Goal: Communication & Community: Participate in discussion

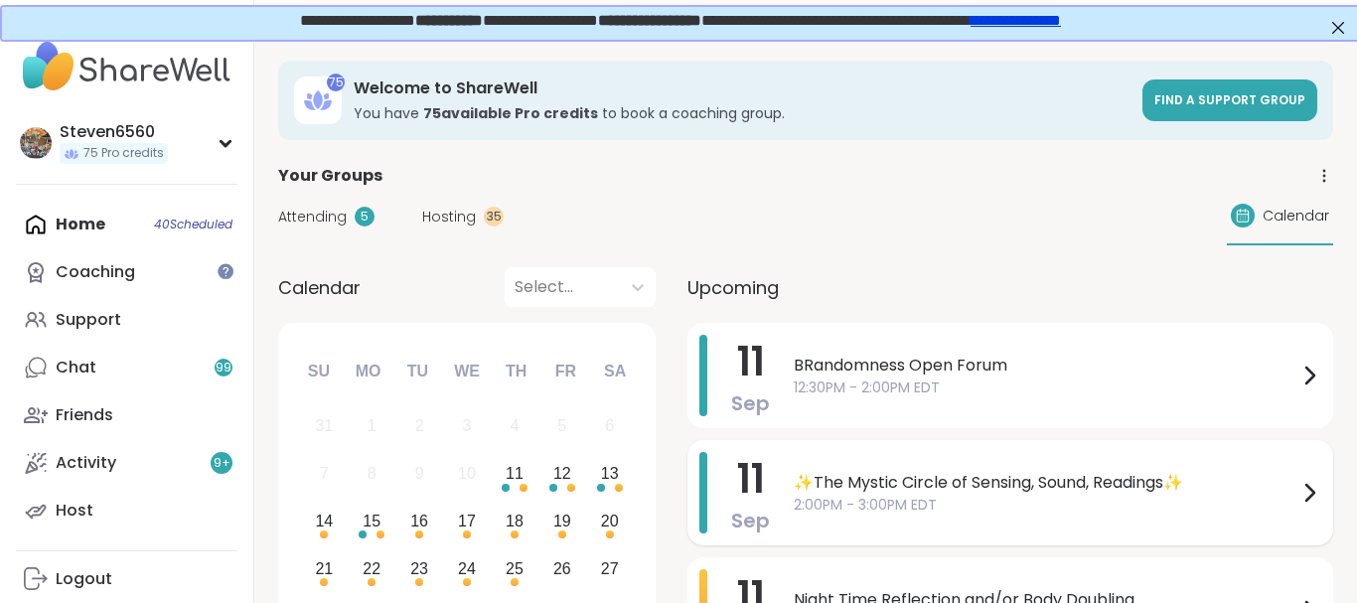
click at [1159, 477] on span "✨The Mystic Circle of Sensing, Sound, Readings✨" at bounding box center [1046, 483] width 504 height 24
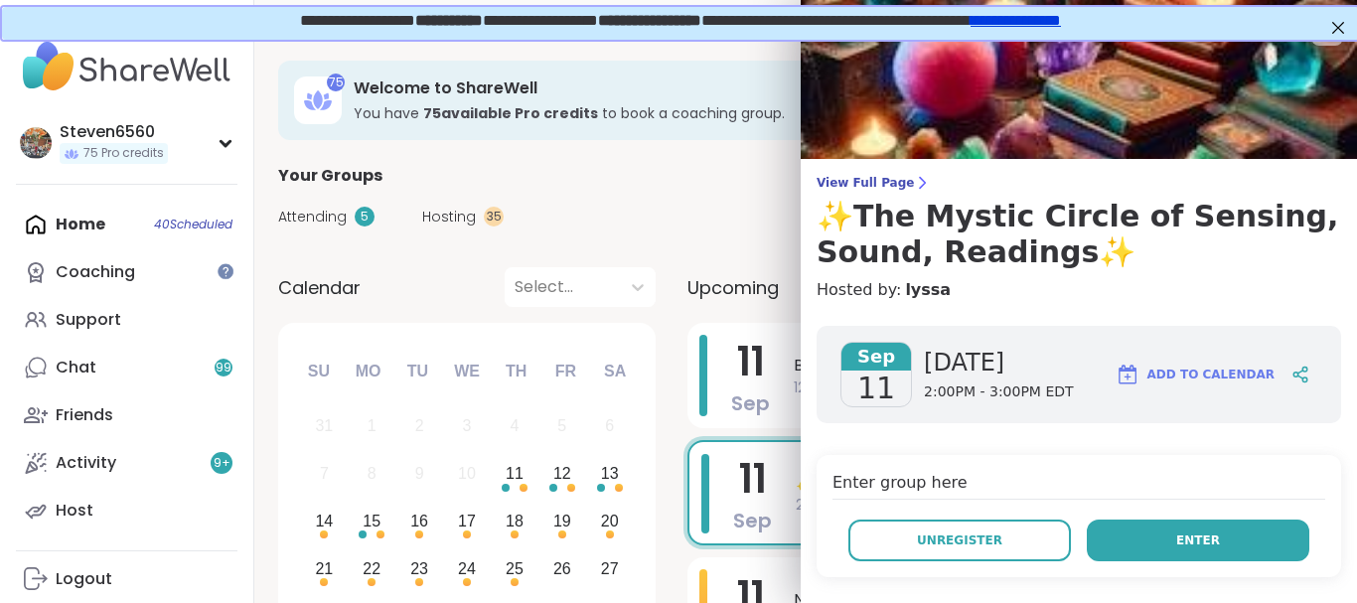
click at [1160, 534] on button "Enter" at bounding box center [1198, 540] width 222 height 42
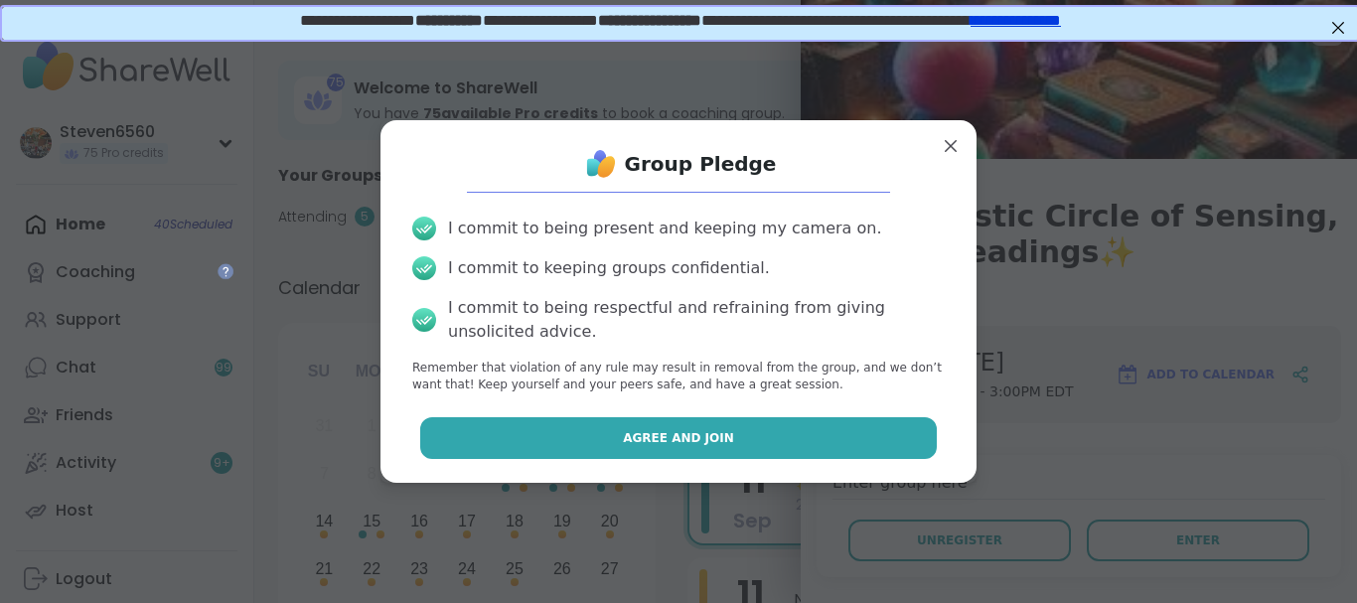
click at [808, 439] on button "Agree and Join" at bounding box center [678, 438] width 517 height 42
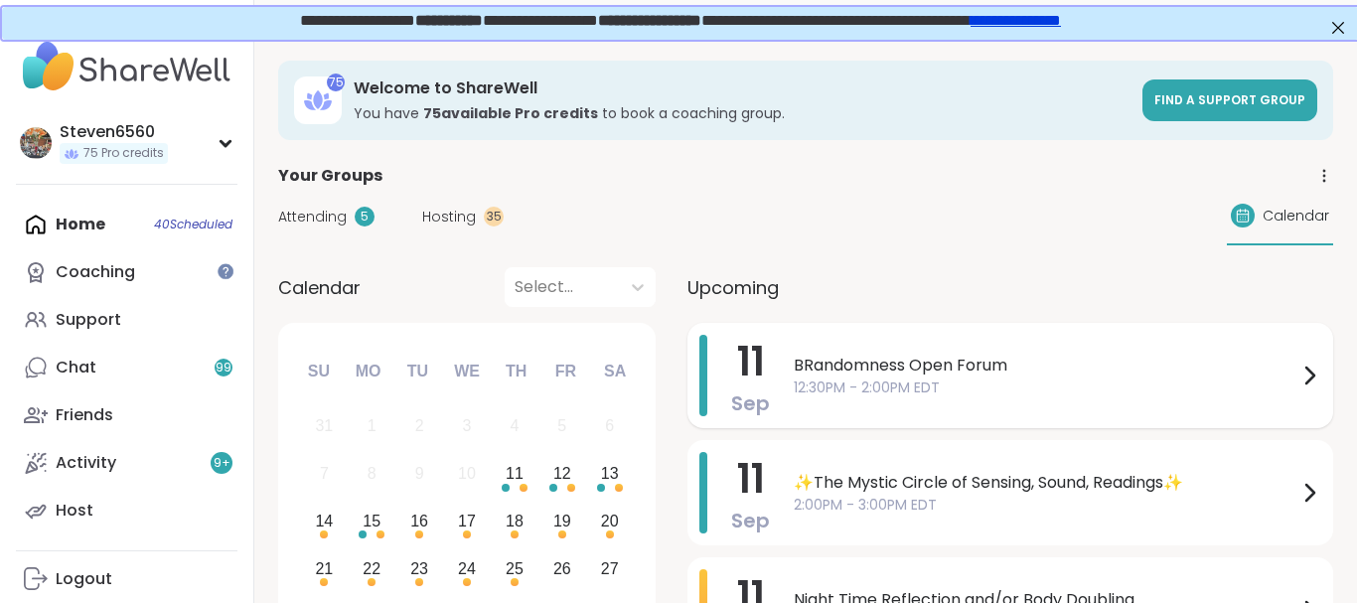
click at [1032, 370] on span "BRandomness Open Forum" at bounding box center [1046, 366] width 504 height 24
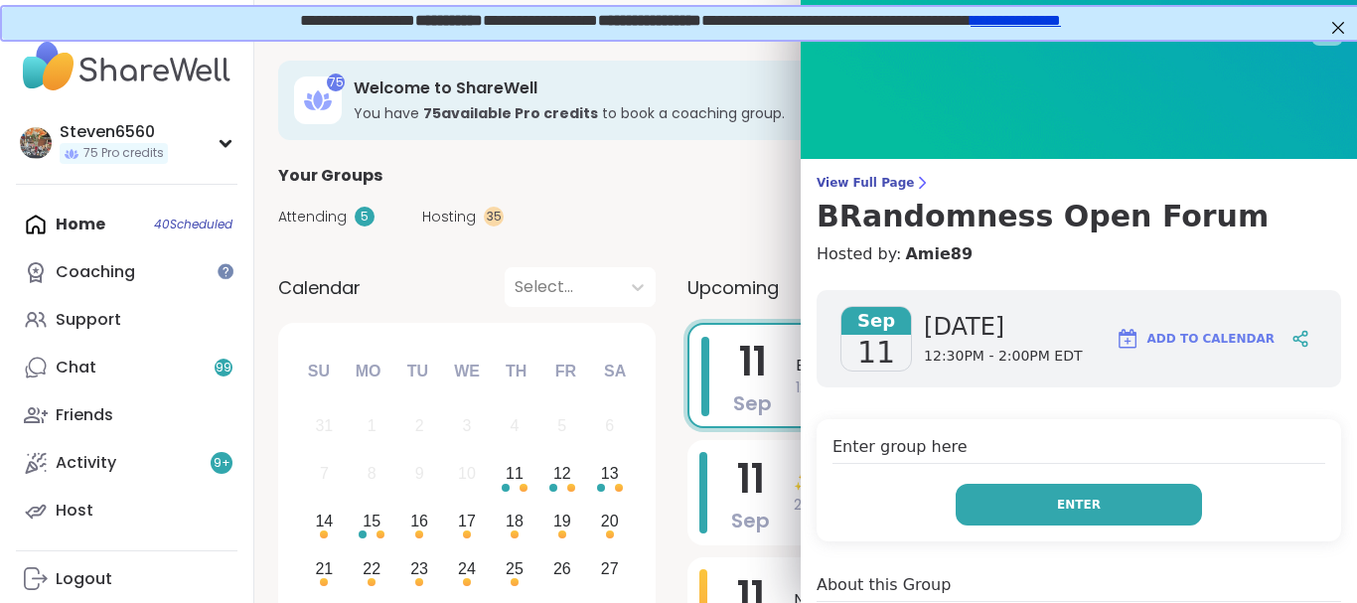
click at [1044, 490] on button "Enter" at bounding box center [1078, 505] width 246 height 42
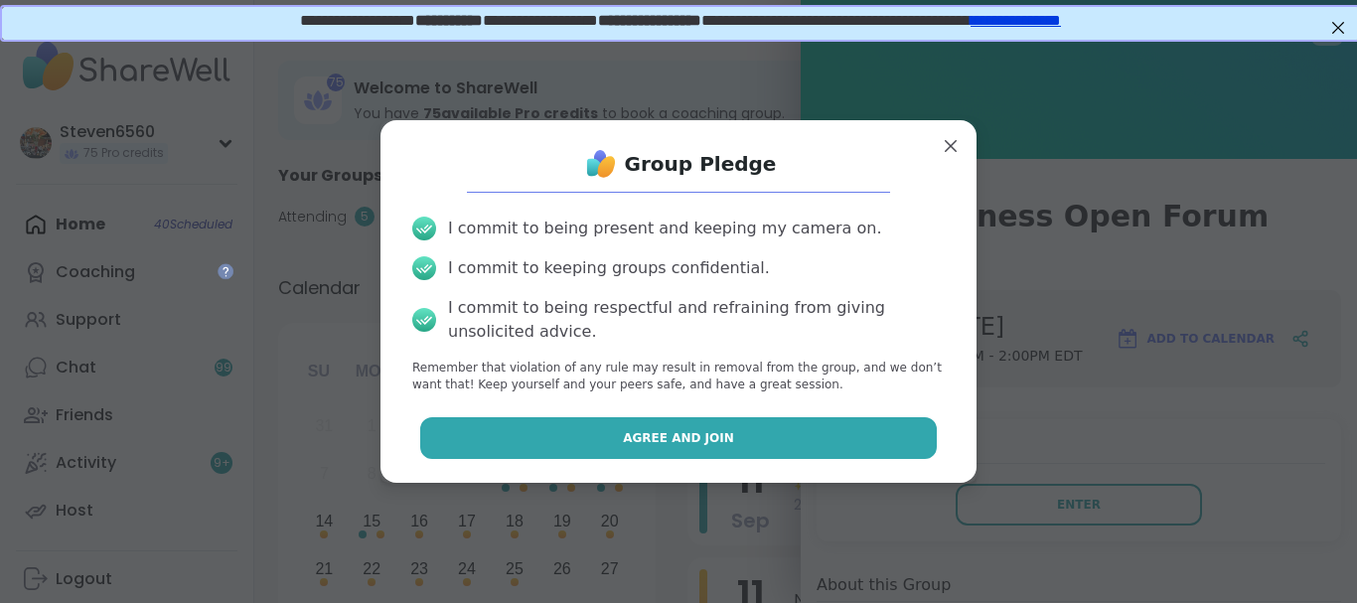
click at [849, 441] on button "Agree and Join" at bounding box center [678, 438] width 517 height 42
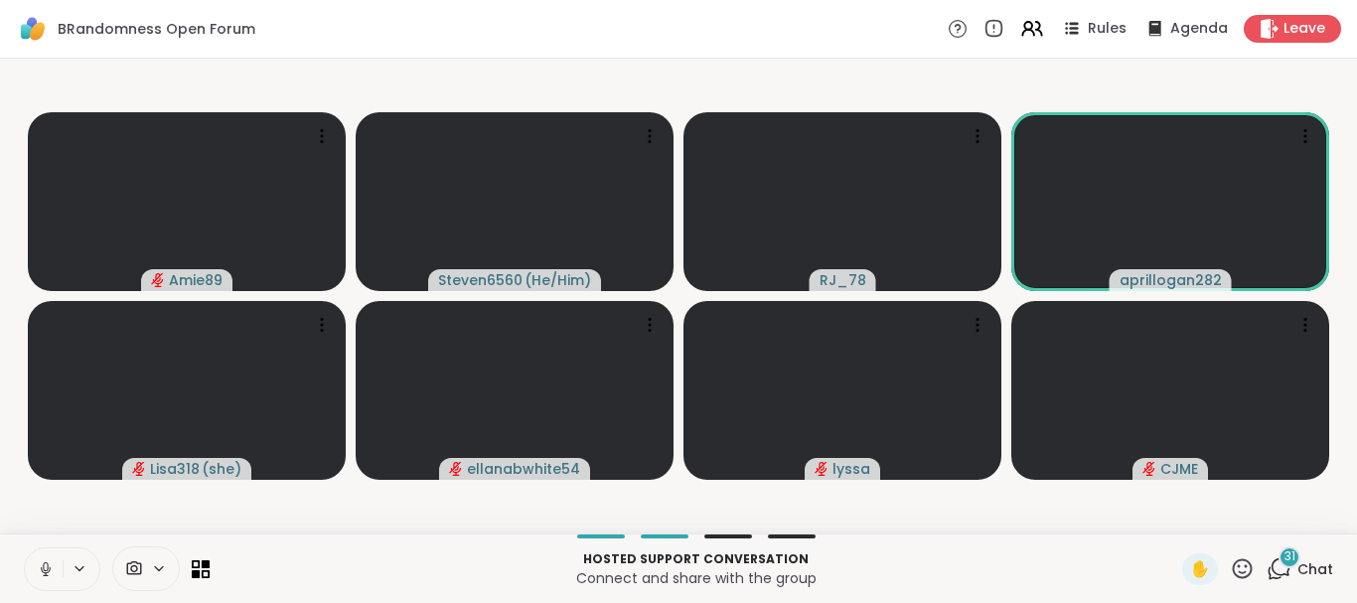
click at [1304, 574] on span "Chat" at bounding box center [1315, 569] width 36 height 20
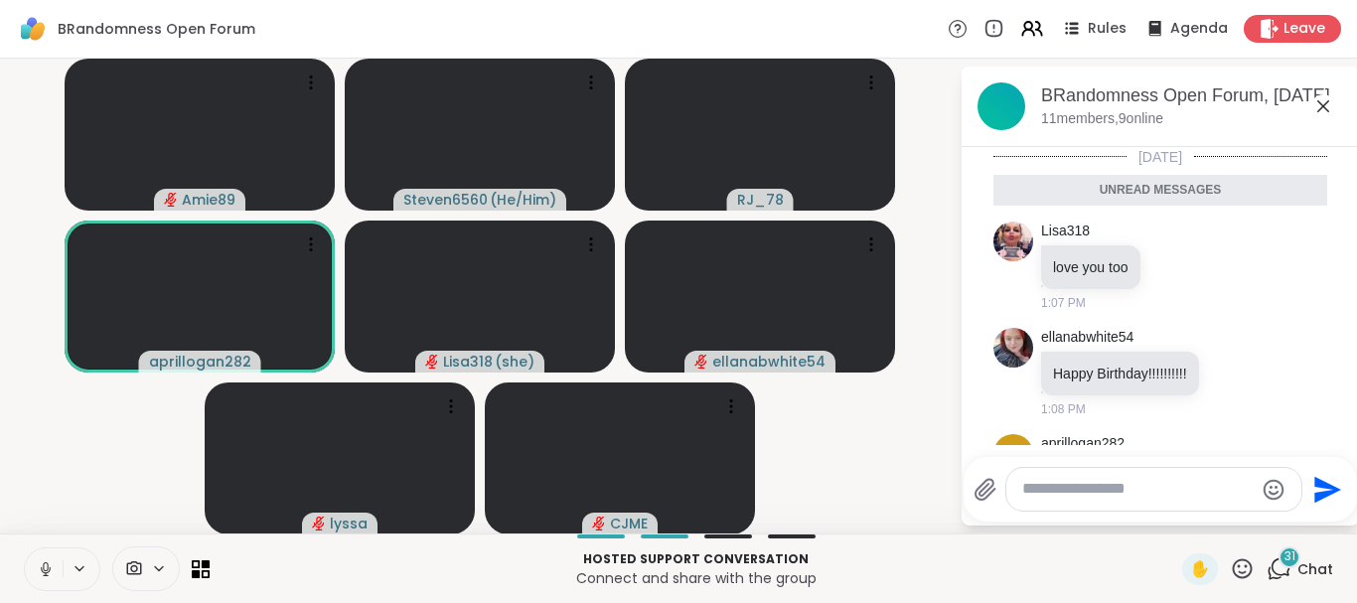
scroll to position [7524, 0]
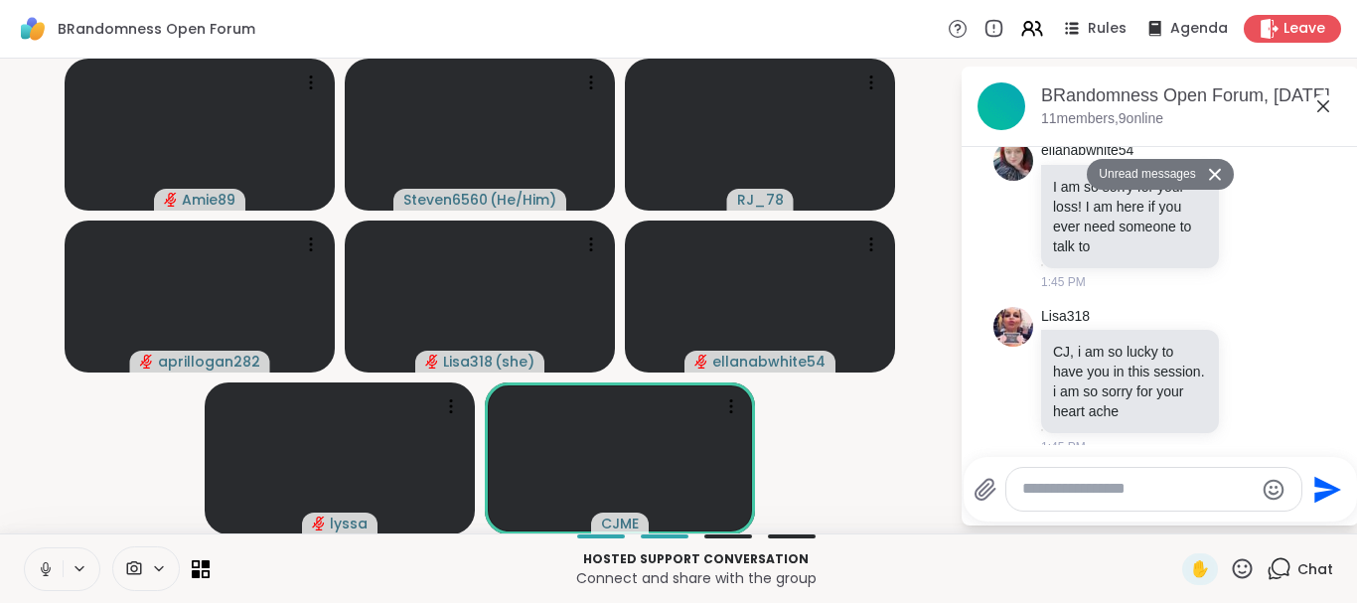
drag, startPoint x: 1351, startPoint y: 152, endPoint x: 1306, endPoint y: 186, distance: 56.0
click at [1258, 207] on div at bounding box center [1254, 215] width 18 height 24
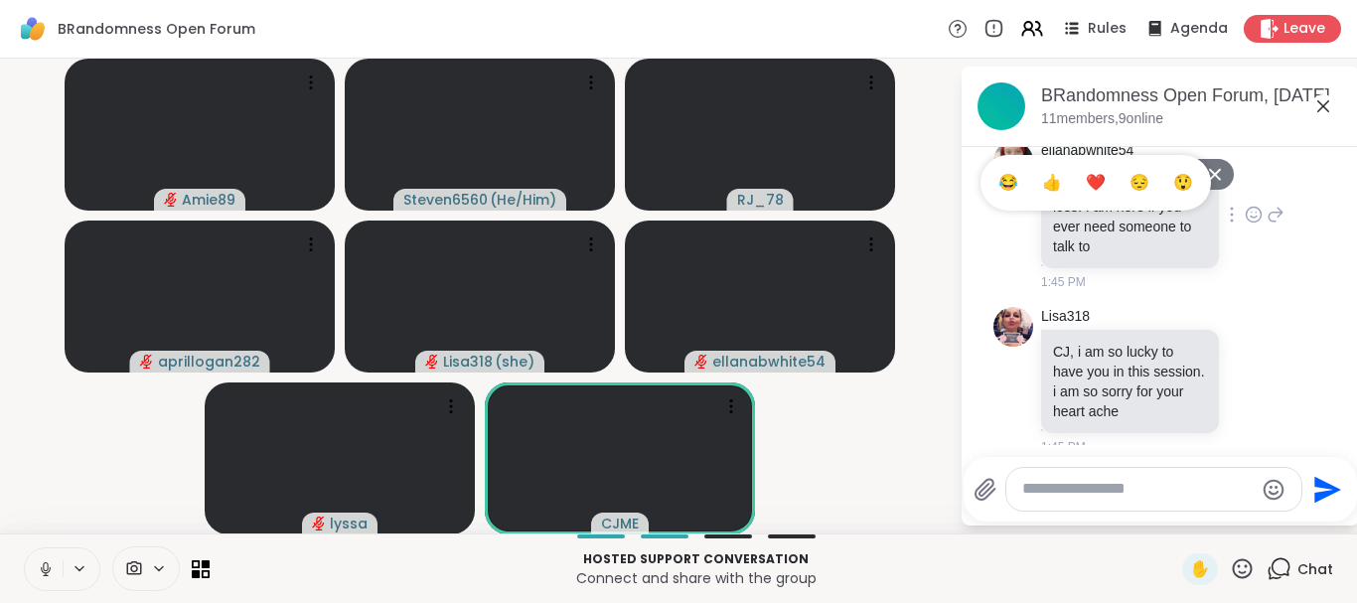
click at [1258, 207] on div "😂 👍 ❤️ 😔 😲" at bounding box center [1254, 215] width 18 height 24
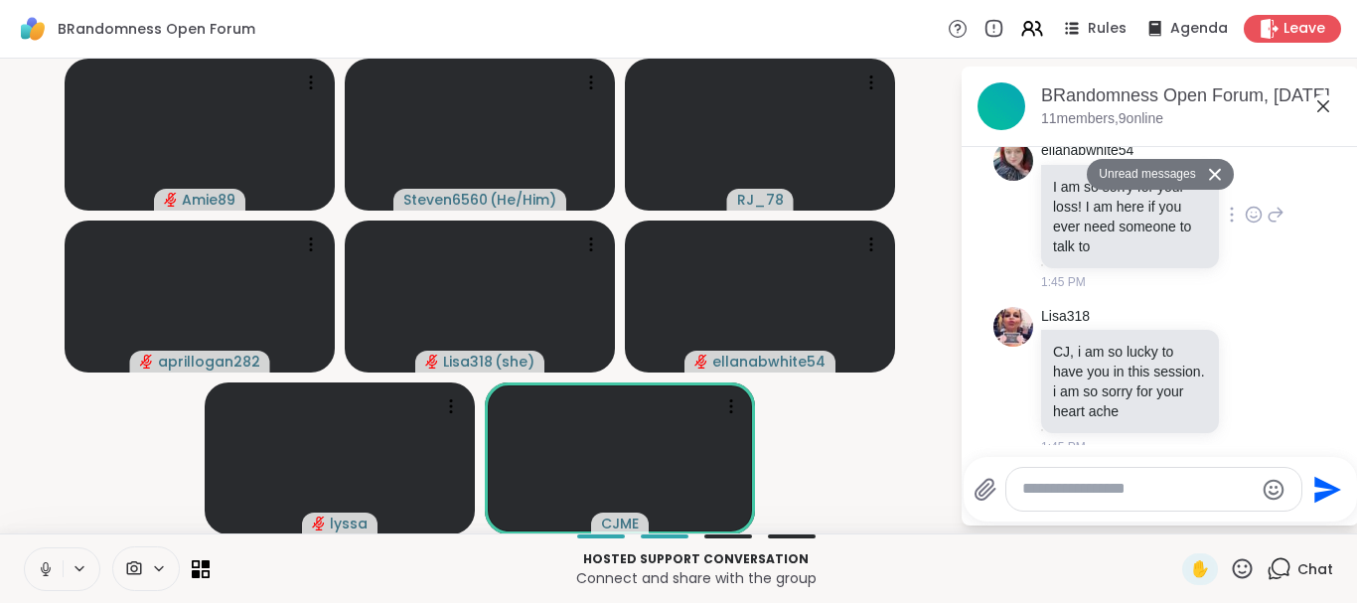
click at [1258, 207] on div at bounding box center [1254, 215] width 18 height 24
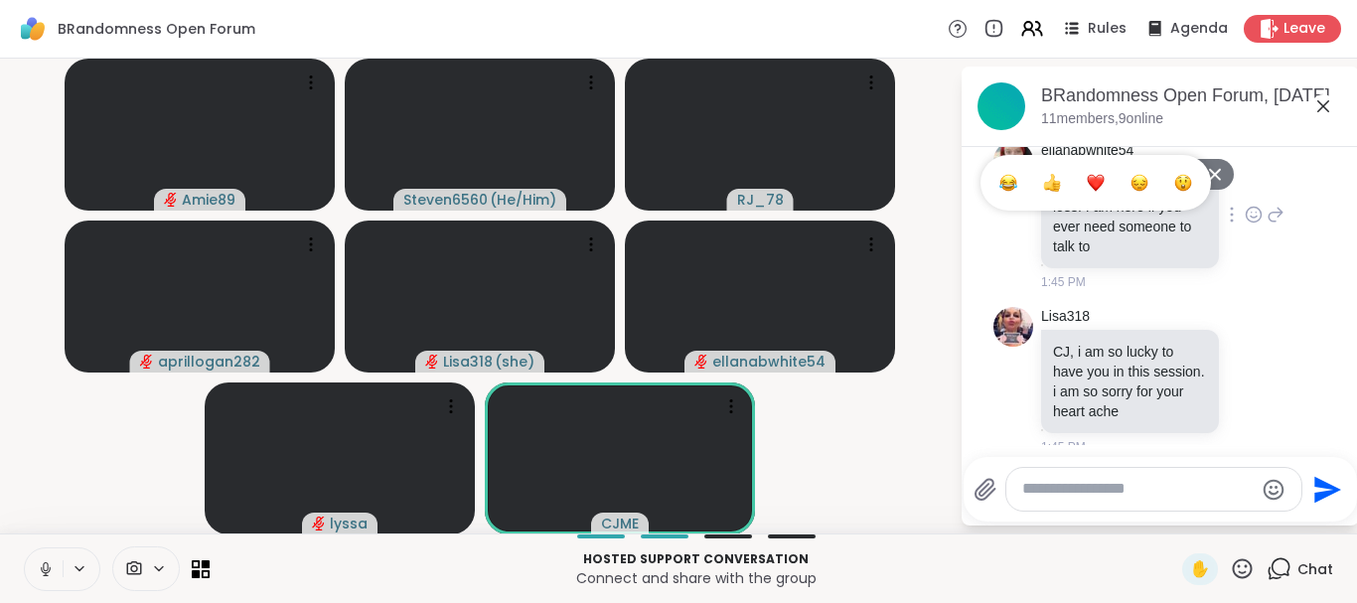
click at [1258, 207] on div at bounding box center [1254, 215] width 18 height 24
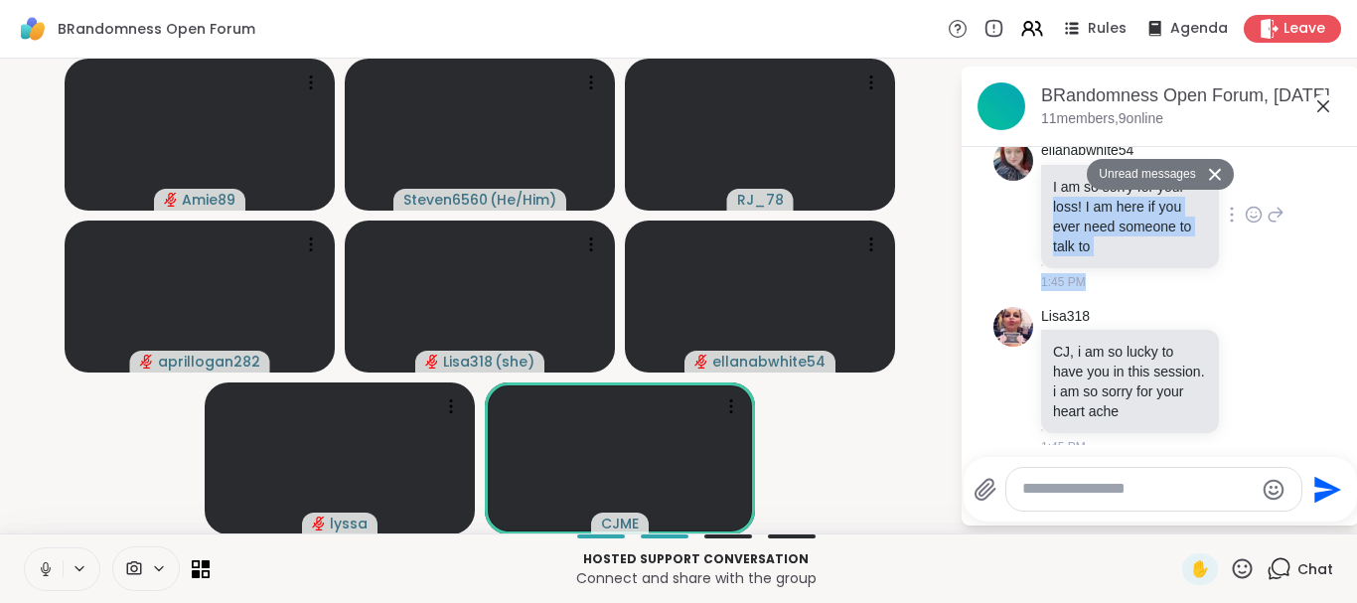
drag, startPoint x: 1258, startPoint y: 207, endPoint x: 1186, endPoint y: 162, distance: 85.2
click at [1186, 162] on div "ellanabwhite54 I am so sorry for your loss! I am here if you ever need someone …" at bounding box center [1162, 216] width 243 height 150
click at [1157, 176] on button "Unread messages" at bounding box center [1144, 175] width 114 height 32
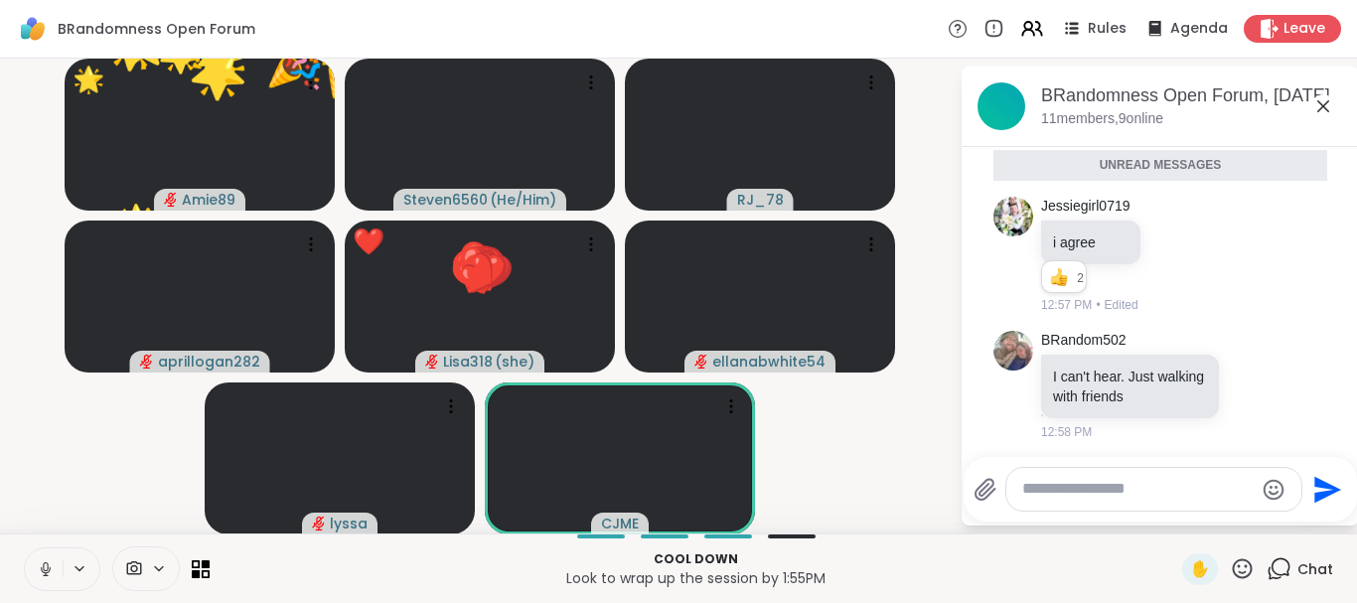
click at [1251, 558] on icon at bounding box center [1242, 568] width 25 height 25
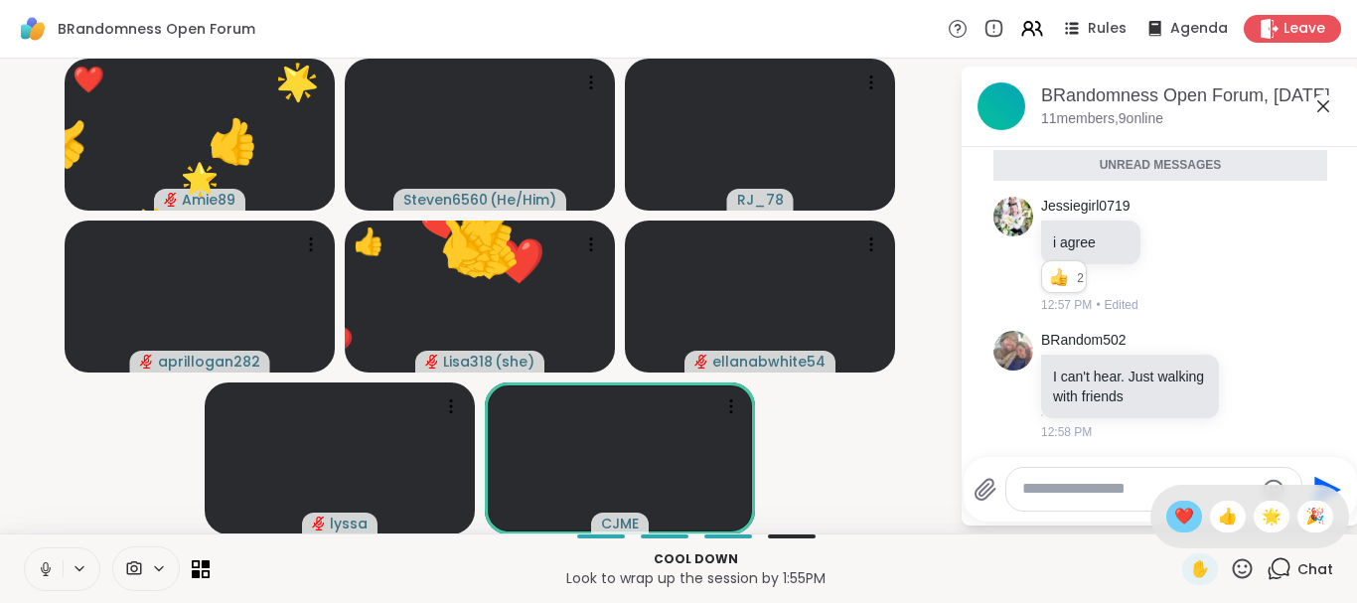
click at [1181, 517] on span "❤️" at bounding box center [1184, 517] width 20 height 24
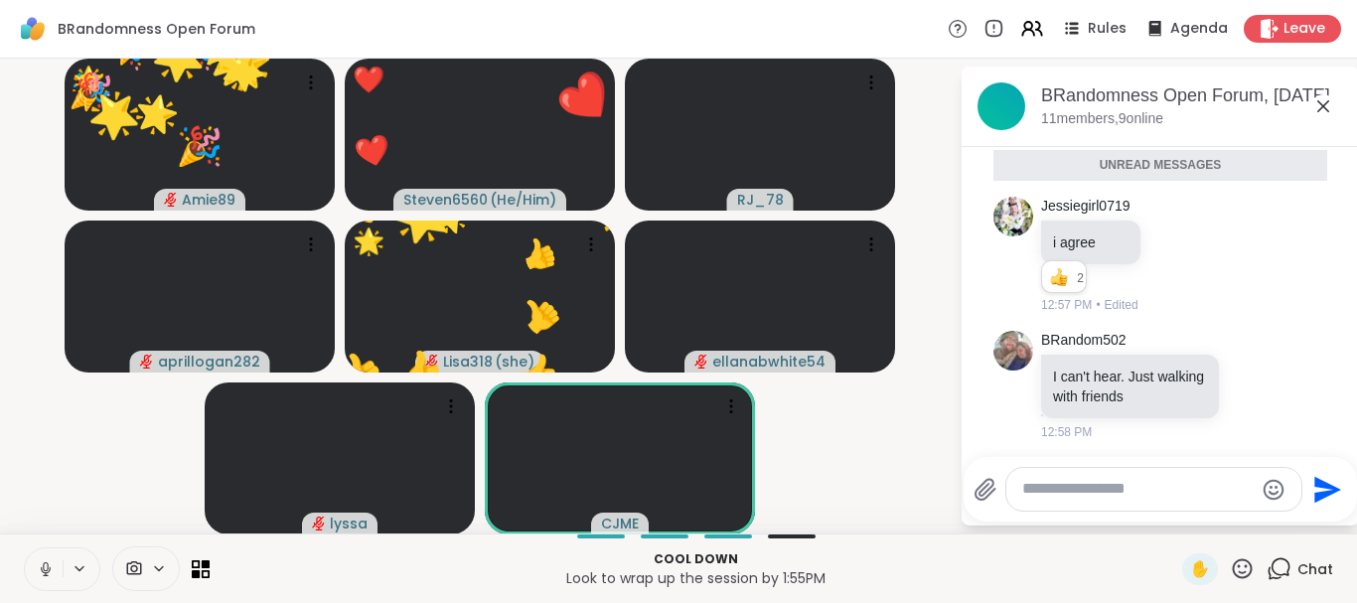
click at [1239, 567] on icon at bounding box center [1243, 568] width 20 height 20
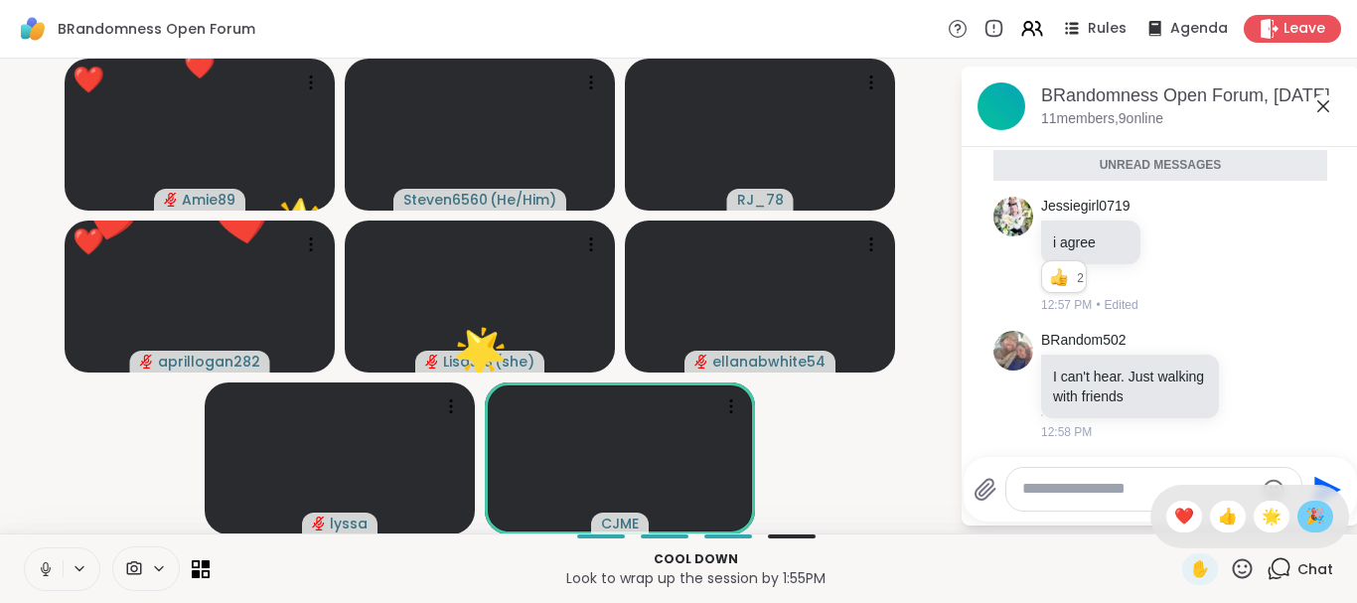
click at [1307, 515] on span "🎉" at bounding box center [1315, 517] width 20 height 24
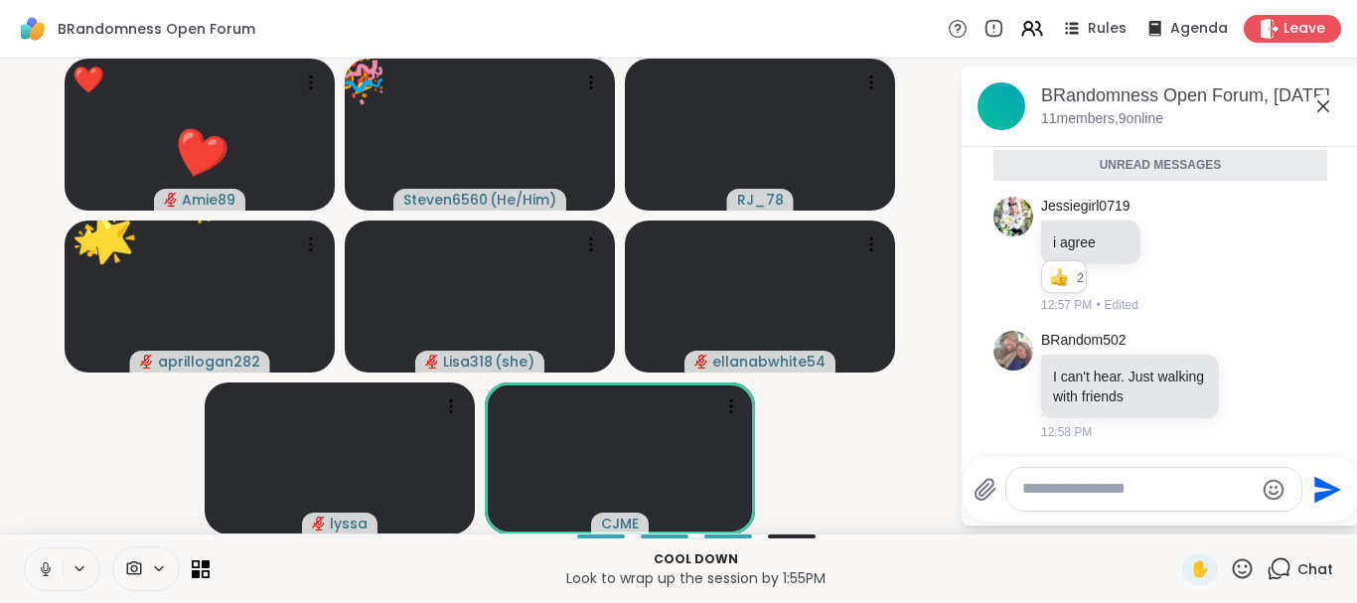
click at [1246, 563] on icon at bounding box center [1242, 568] width 25 height 25
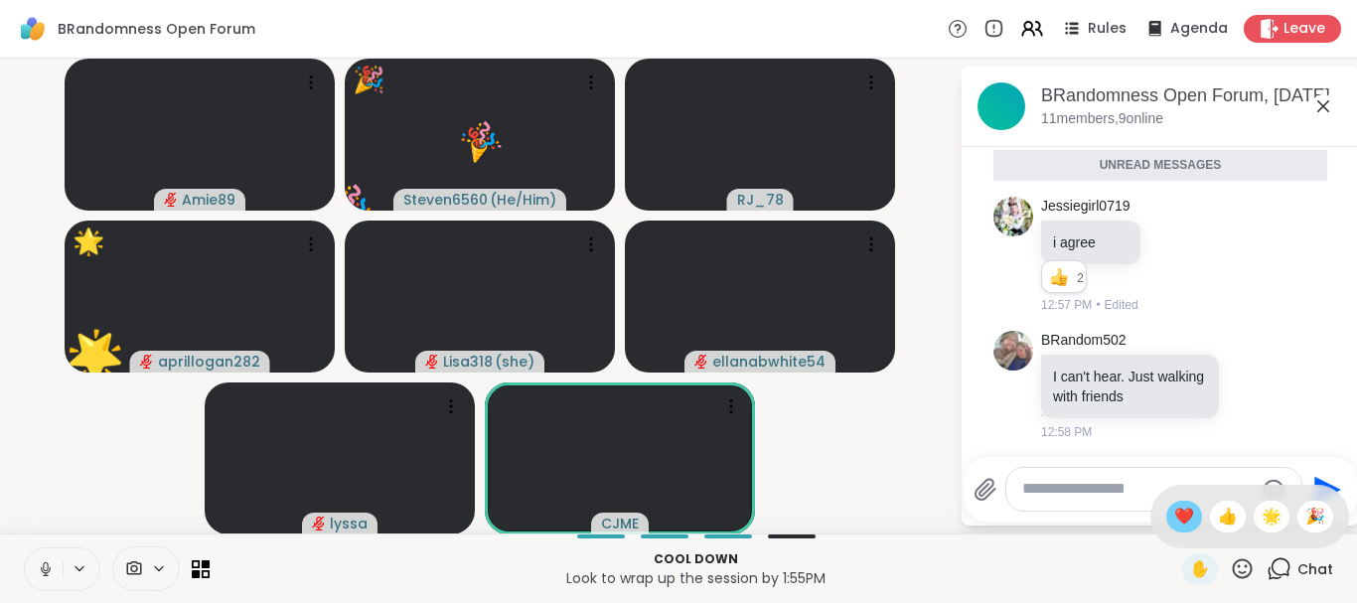
click at [1180, 522] on span "❤️" at bounding box center [1184, 517] width 20 height 24
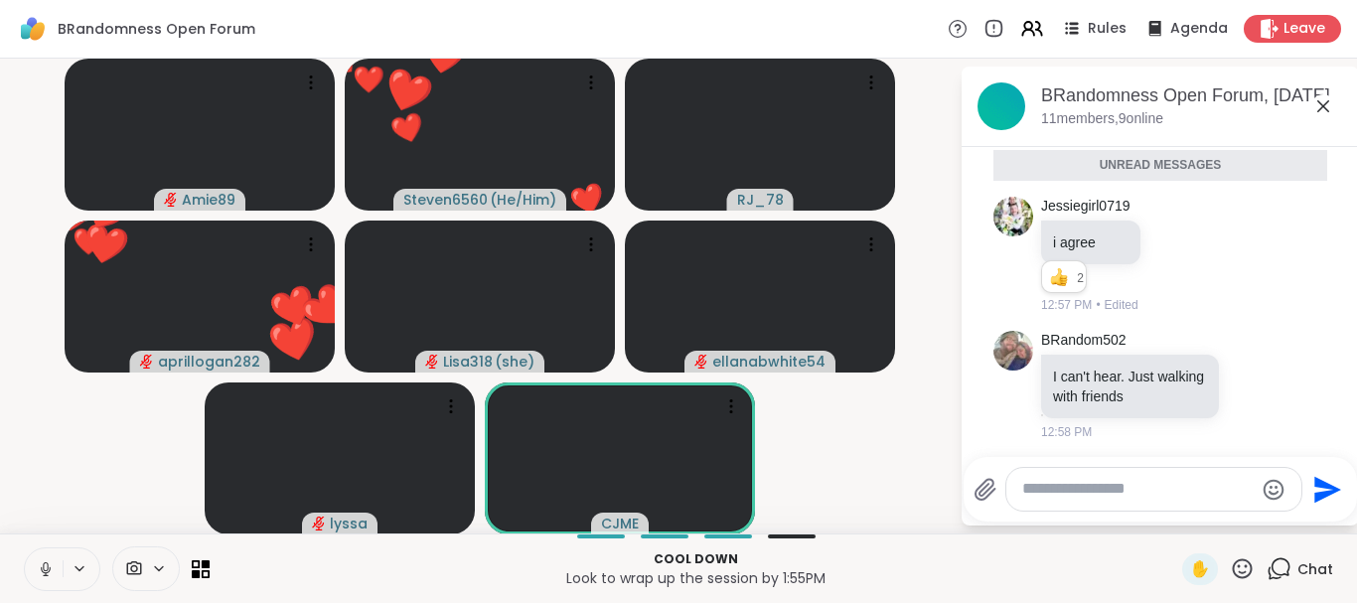
click at [1235, 572] on icon at bounding box center [1243, 568] width 20 height 20
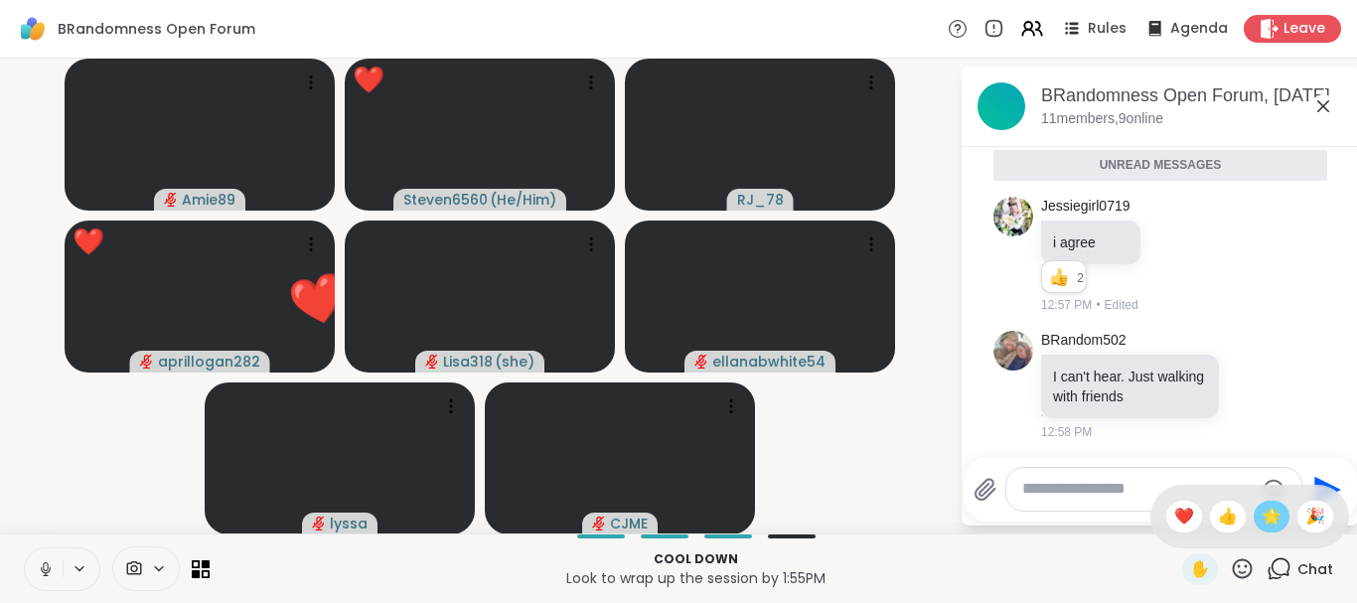
click at [1263, 513] on span "🌟" at bounding box center [1271, 517] width 20 height 24
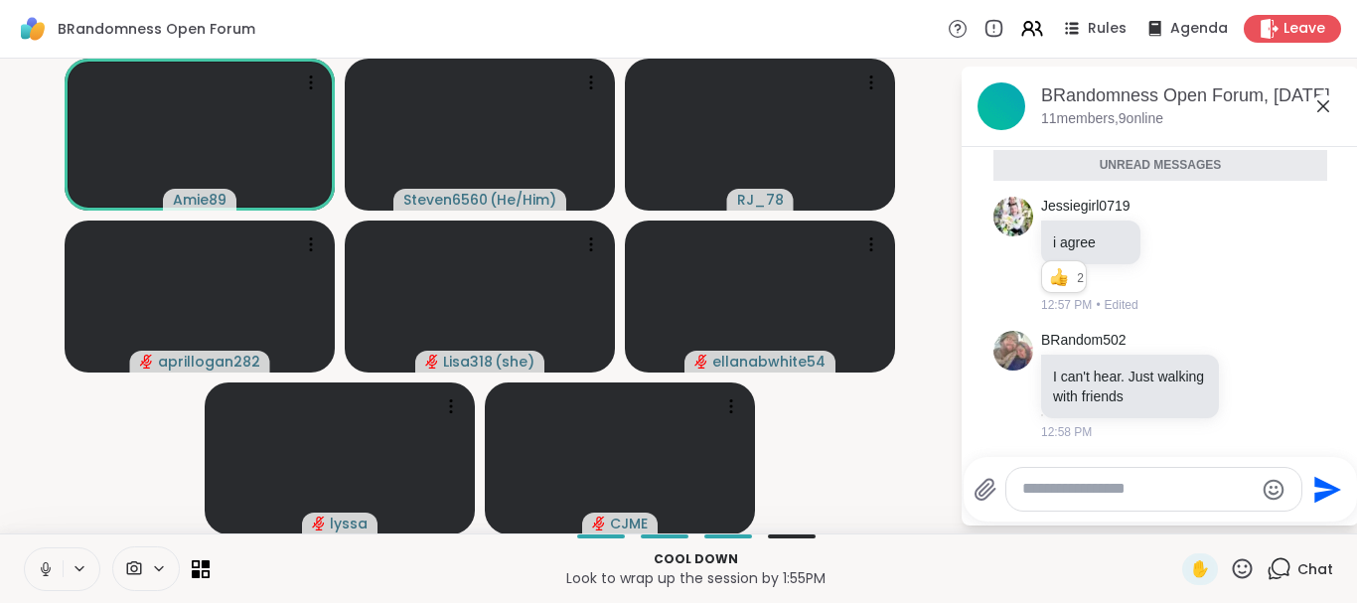
click at [1248, 566] on icon at bounding box center [1242, 568] width 25 height 25
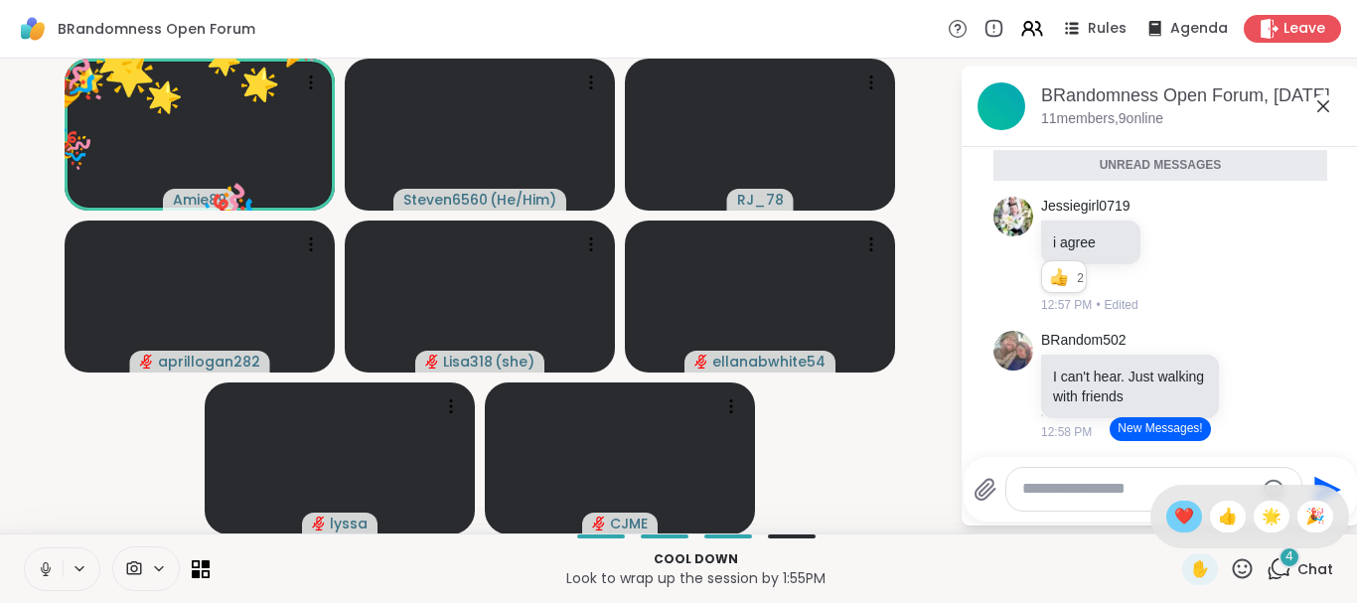
click at [1183, 517] on span "❤️" at bounding box center [1184, 517] width 20 height 24
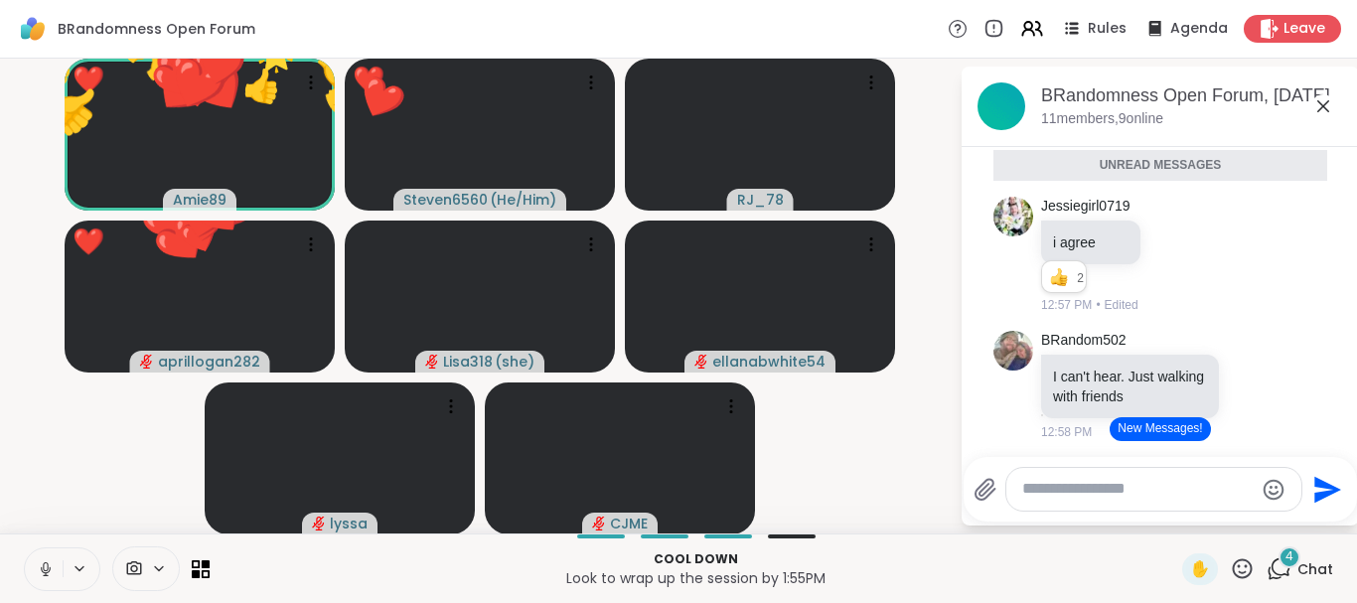
click at [1244, 571] on icon at bounding box center [1242, 568] width 25 height 25
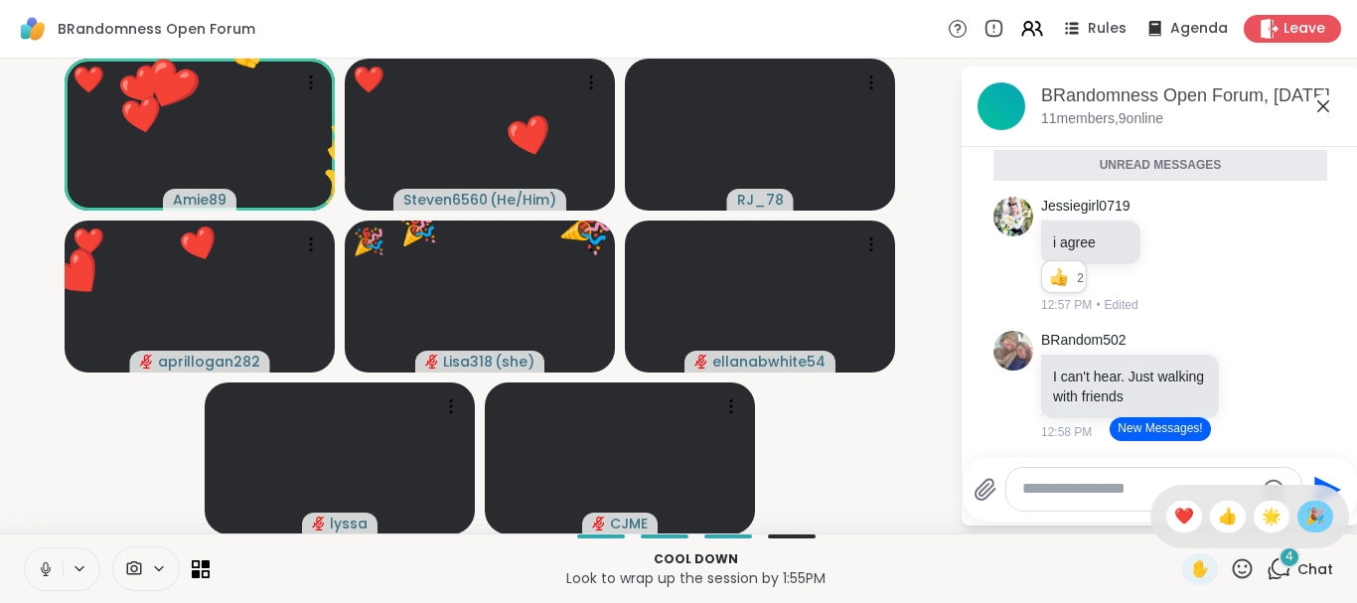
click at [1310, 522] on span "🎉" at bounding box center [1315, 517] width 20 height 24
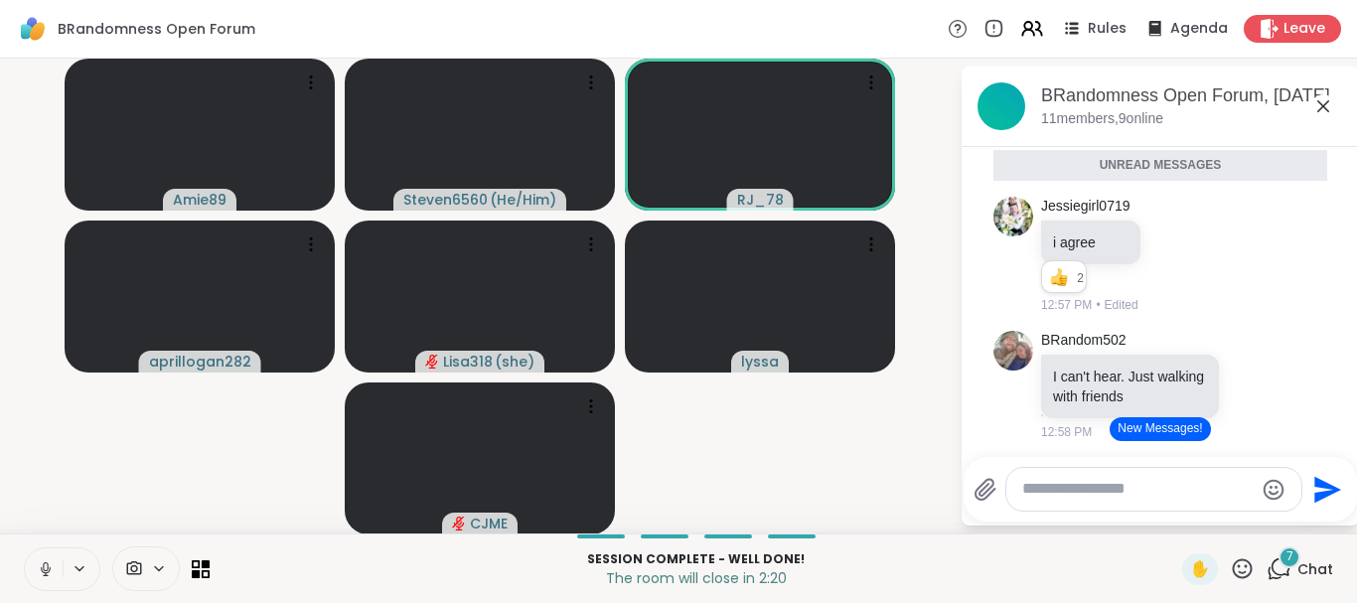
click at [1279, 54] on div "BRandomness Open Forum Rules Agenda Leave" at bounding box center [678, 29] width 1357 height 59
click at [1301, 14] on div "BRandomness Open Forum Rules Agenda Leave" at bounding box center [678, 29] width 1357 height 59
click at [1281, 10] on div "BRandomness Open Forum Rules Agenda Leave" at bounding box center [678, 29] width 1357 height 59
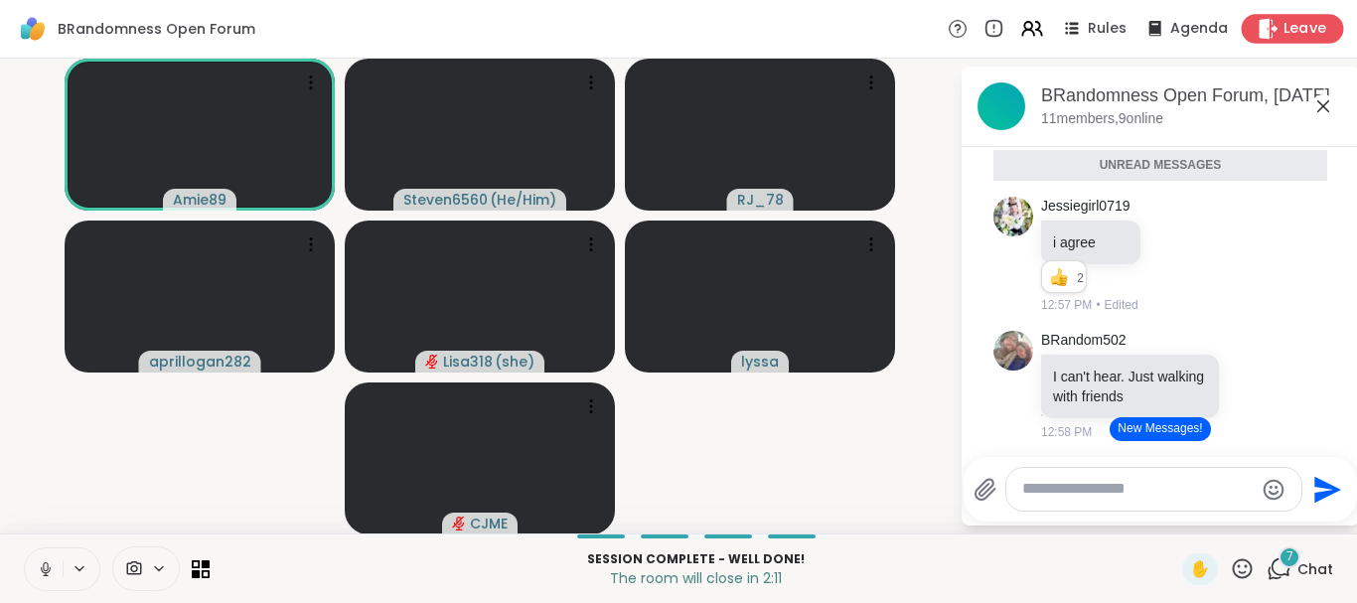
click at [1282, 22] on div "Leave" at bounding box center [1293, 28] width 102 height 29
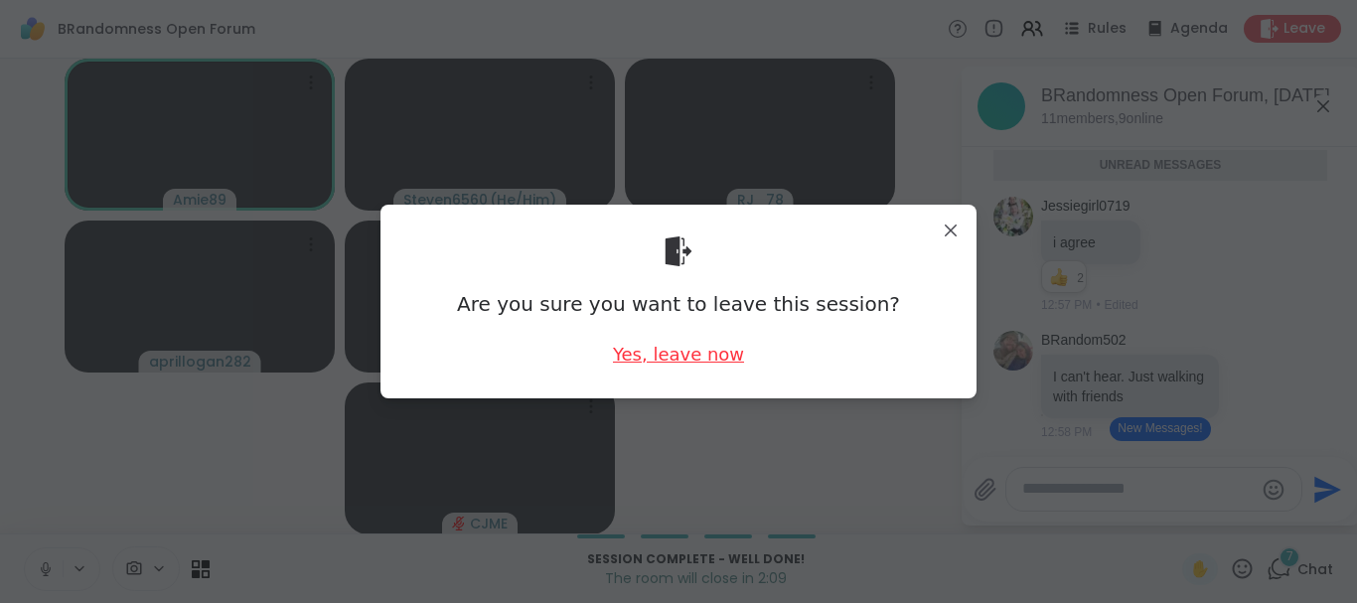
click at [683, 351] on div "Yes, leave now" at bounding box center [678, 354] width 131 height 25
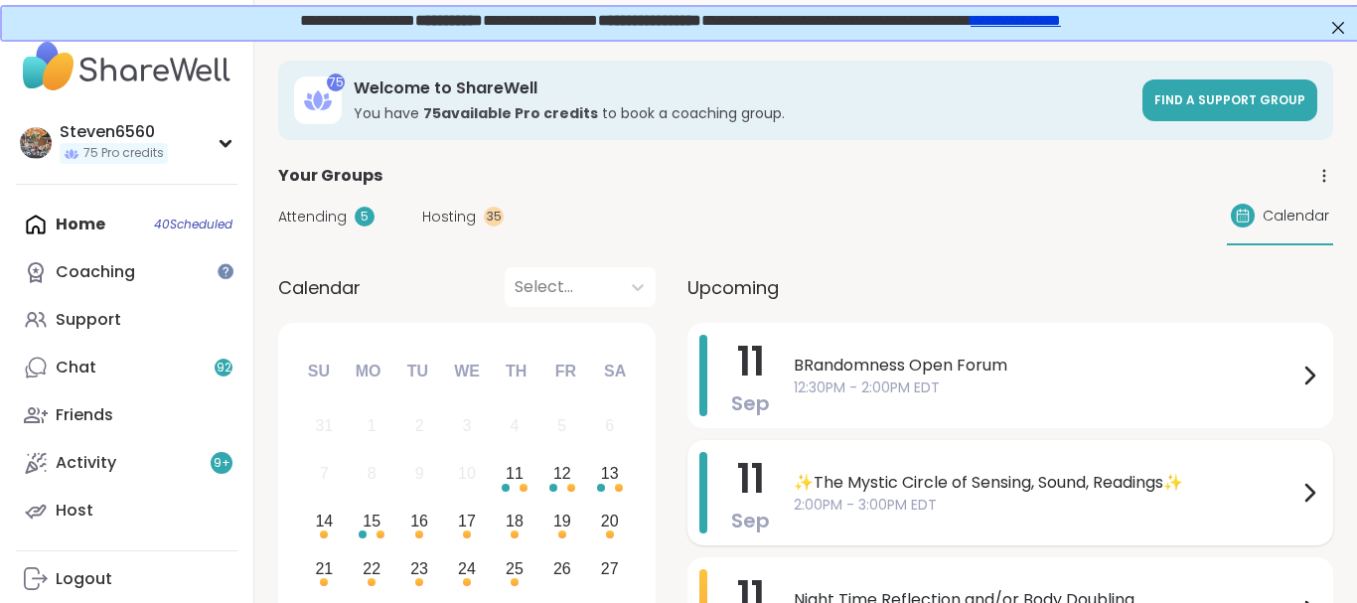
click at [976, 491] on span "✨The Mystic Circle of Sensing, Sound, Readings✨" at bounding box center [1046, 483] width 504 height 24
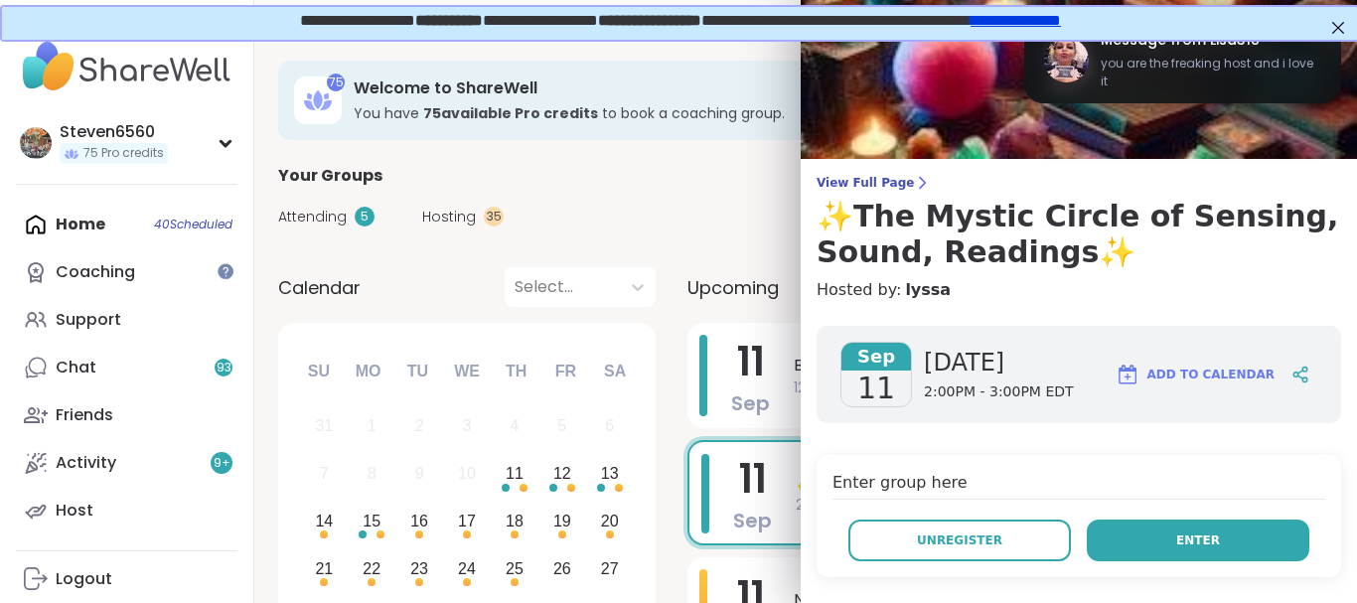
click at [1172, 526] on button "Enter" at bounding box center [1198, 540] width 222 height 42
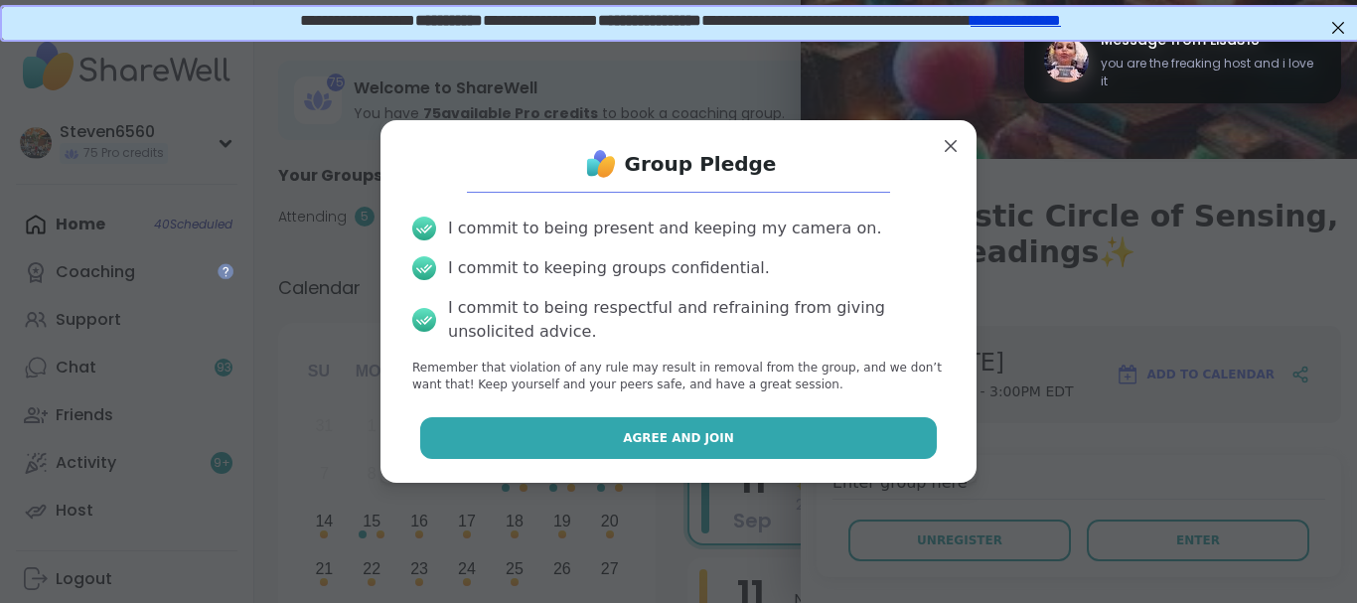
click at [809, 429] on button "Agree and Join" at bounding box center [678, 438] width 517 height 42
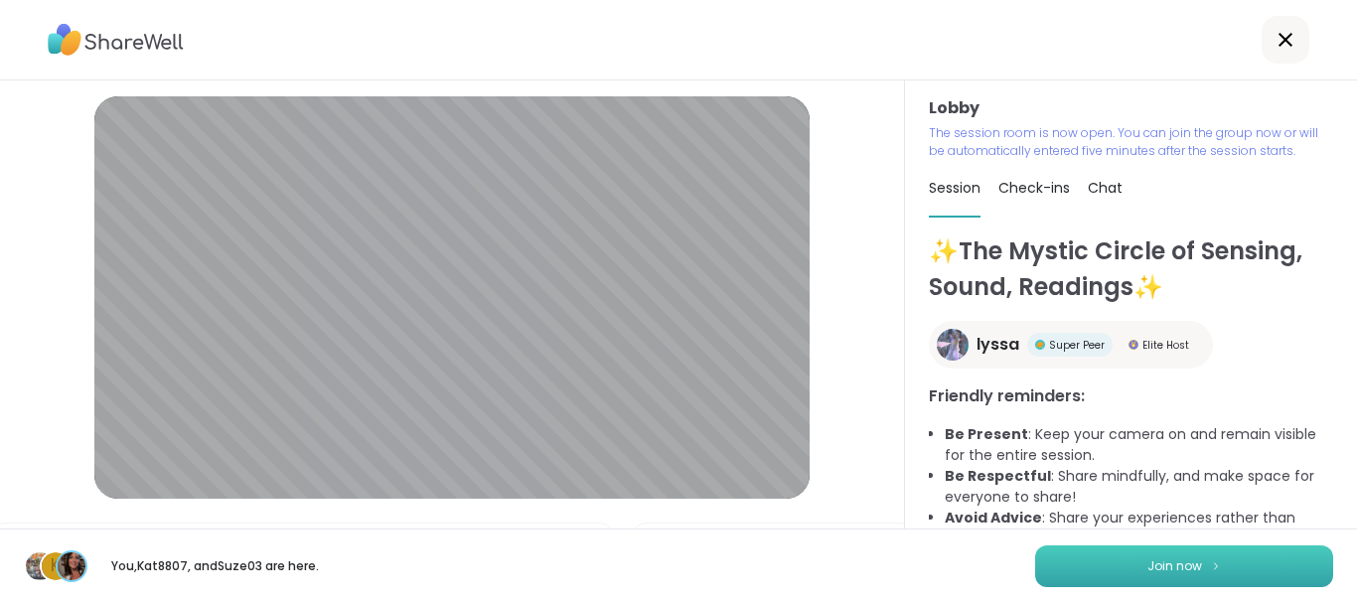
click at [1125, 562] on button "Join now" at bounding box center [1184, 566] width 298 height 42
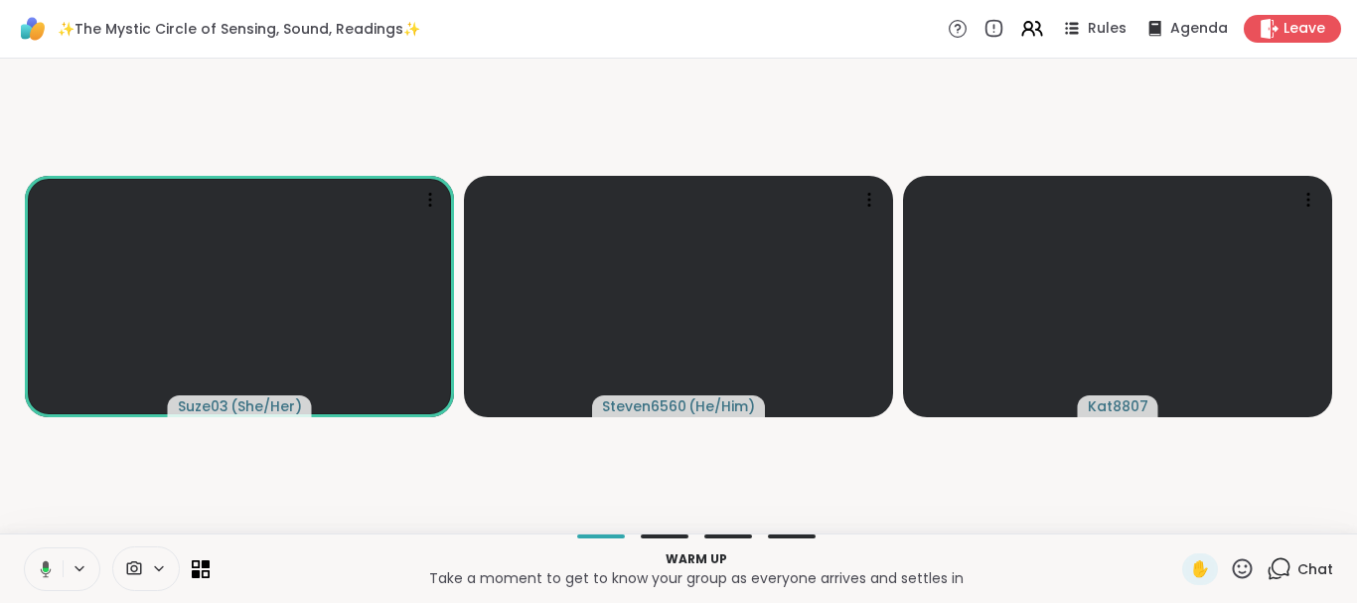
click at [1323, 570] on span "Chat" at bounding box center [1315, 569] width 36 height 20
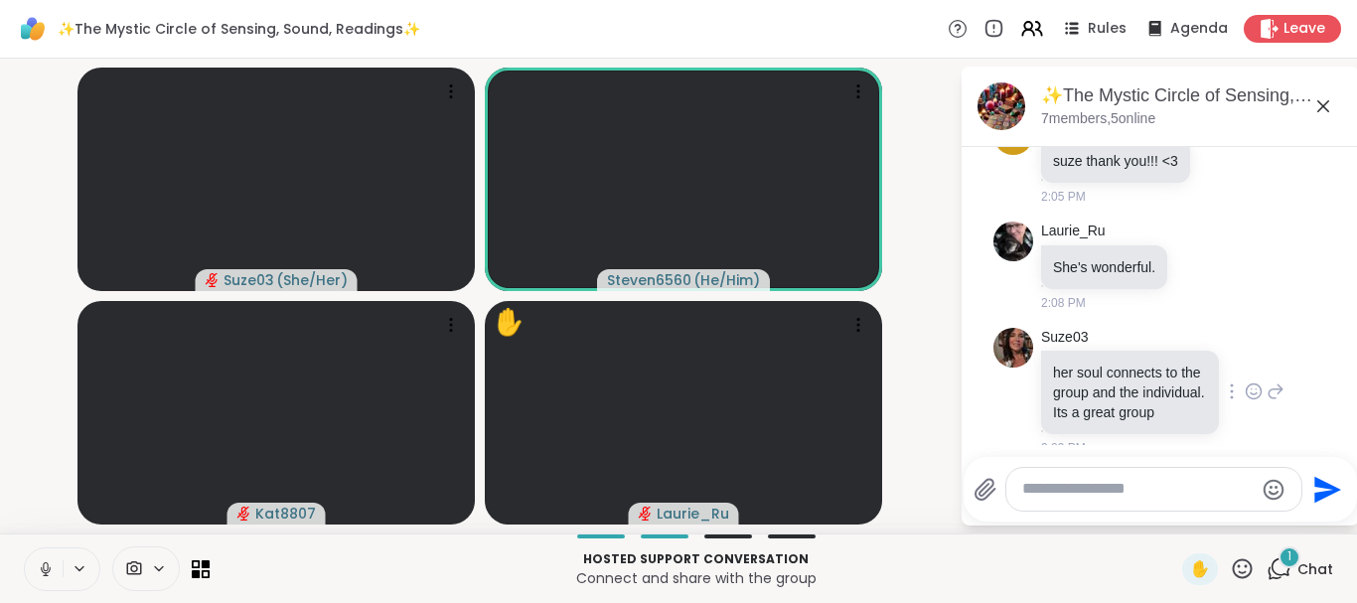
scroll to position [1347, 0]
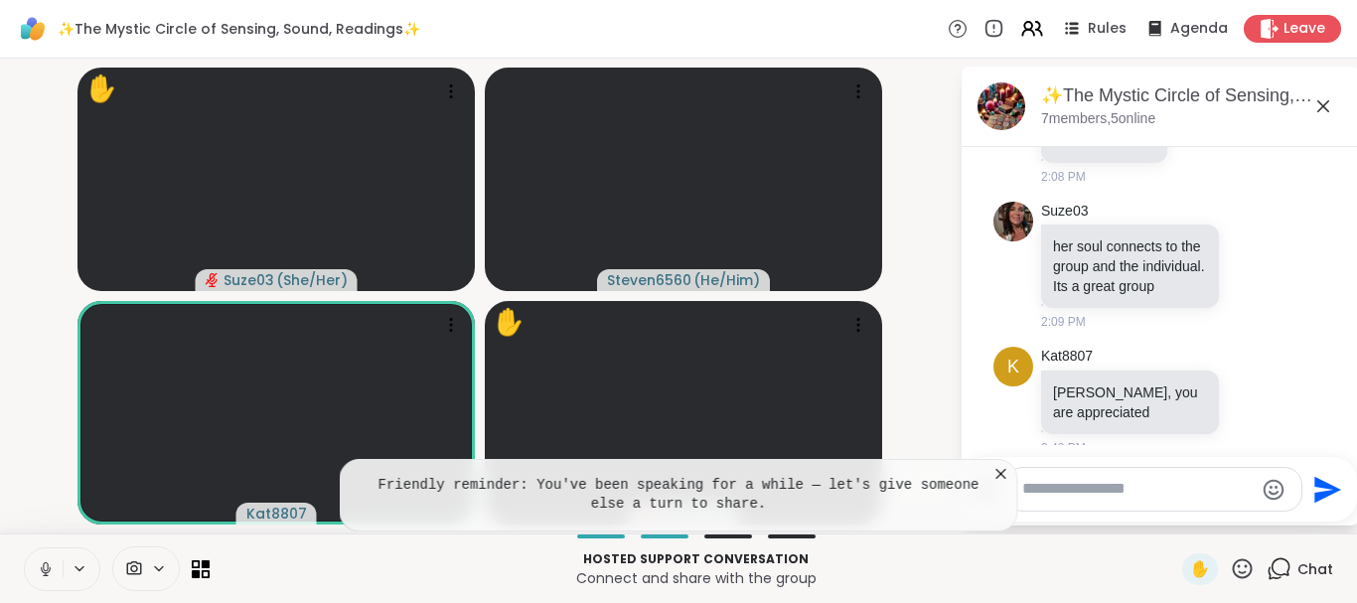
click at [1001, 475] on icon at bounding box center [1001, 474] width 10 height 10
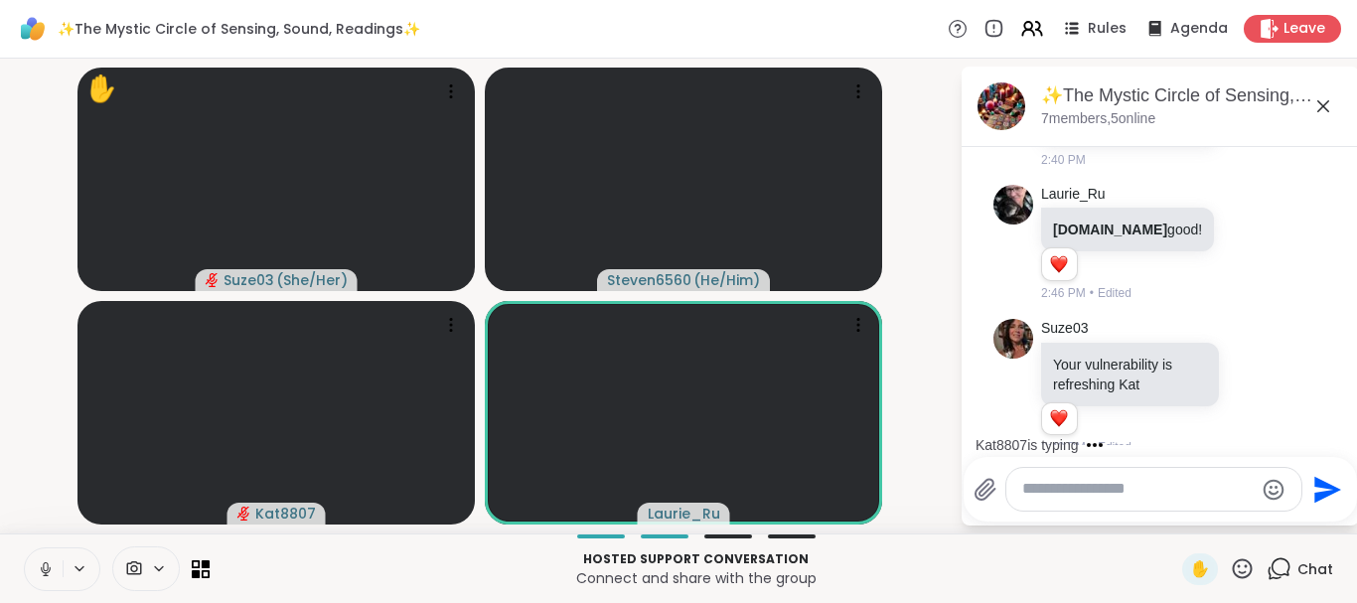
scroll to position [1781, 0]
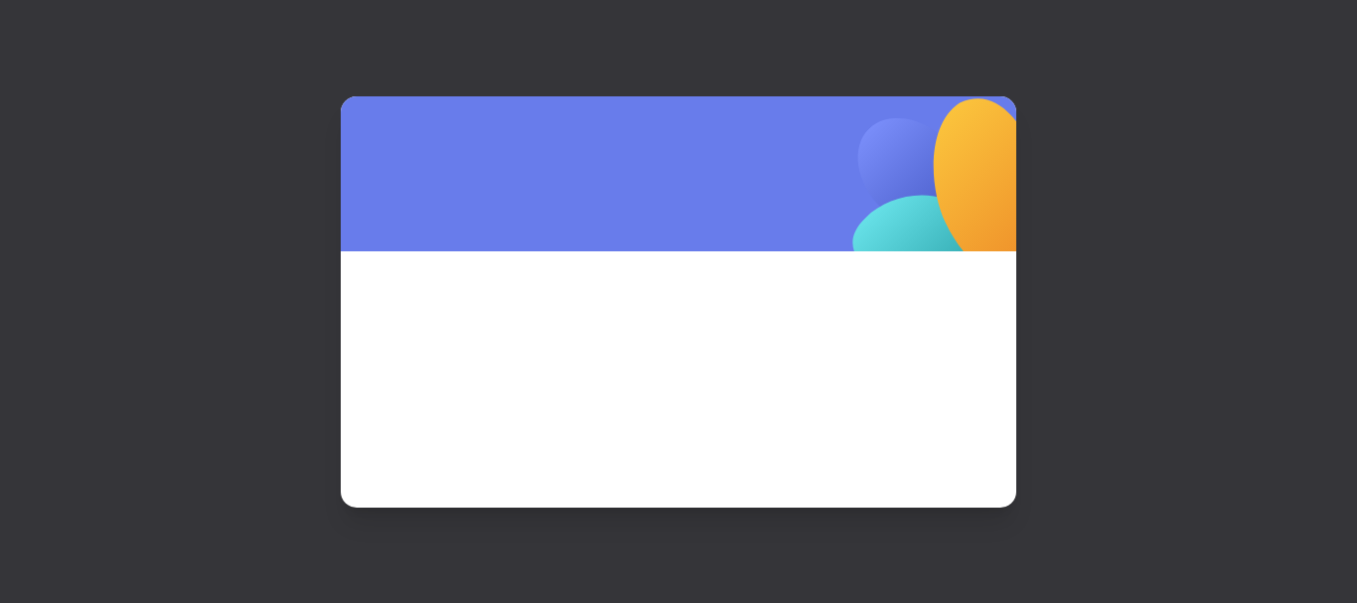
click at [1284, 25] on div at bounding box center [678, 301] width 1357 height 603
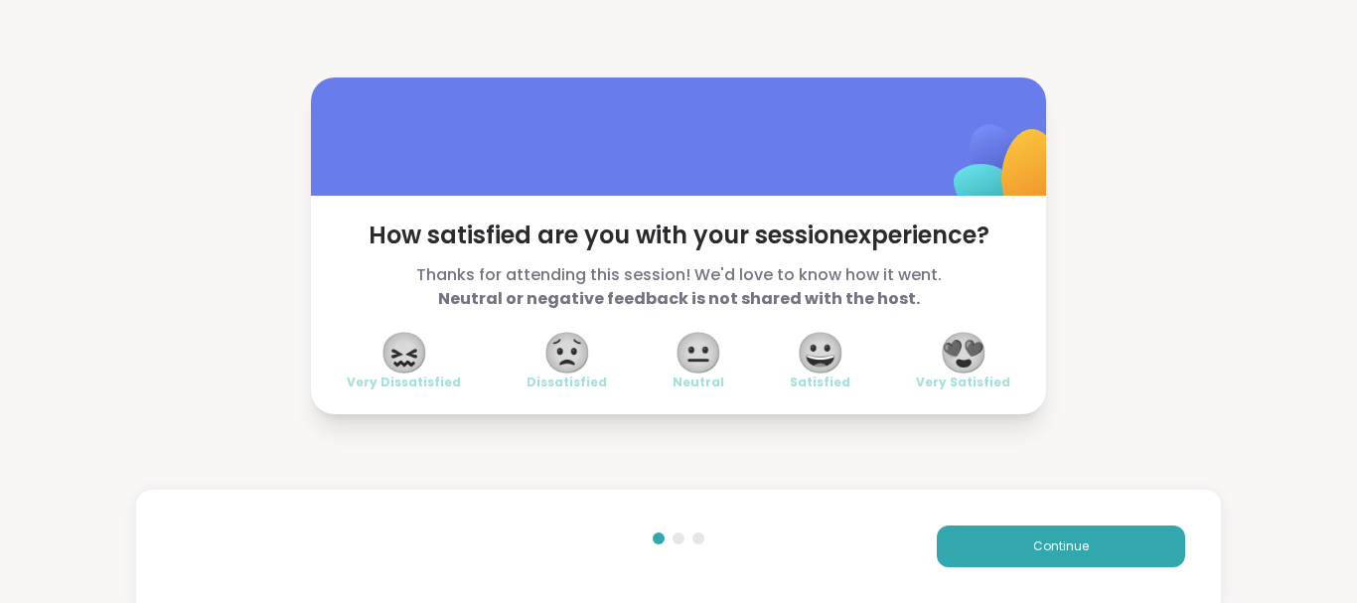
click at [971, 348] on span "😍" at bounding box center [964, 353] width 50 height 36
